Goal: Transaction & Acquisition: Purchase product/service

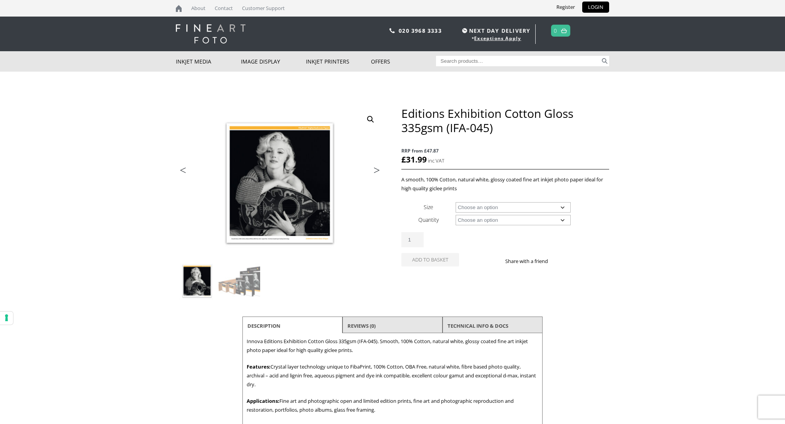
click at [526, 207] on select "Choose an option A4 Sheet A3 Sheet A3+ Sheet A2 Sheet 17" Wide Roll 24" Wide Ro…" at bounding box center [513, 207] width 115 height 10
click at [456, 202] on select "Choose an option A4 Sheet A3 Sheet A3+ Sheet A2 Sheet 17" Wide Roll 24" Wide Ro…" at bounding box center [513, 207] width 115 height 10
select select "a3-sheet"
click at [513, 221] on select "Choose an option 25 Sheets" at bounding box center [513, 220] width 115 height 10
select select "25-sheets"
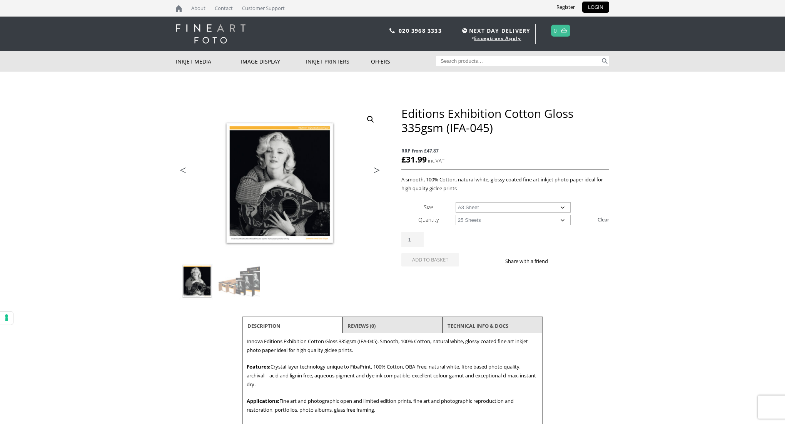
click at [456, 215] on select "Choose an option 25 Sheets" at bounding box center [513, 220] width 115 height 10
select select "a3-sheet"
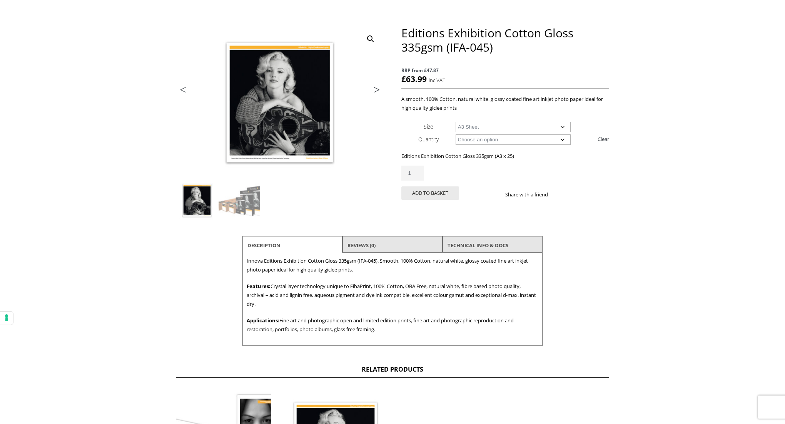
scroll to position [90, 0]
